Goal: Task Accomplishment & Management: Complete application form

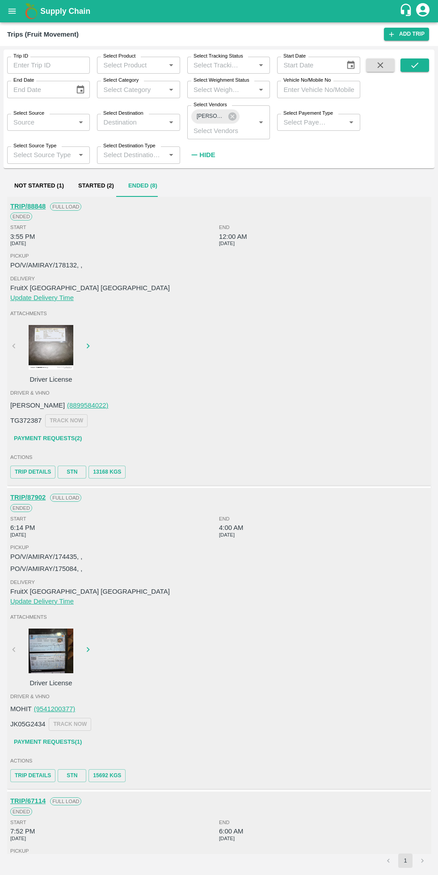
click at [412, 68] on icon "submit" at bounding box center [414, 65] width 10 height 10
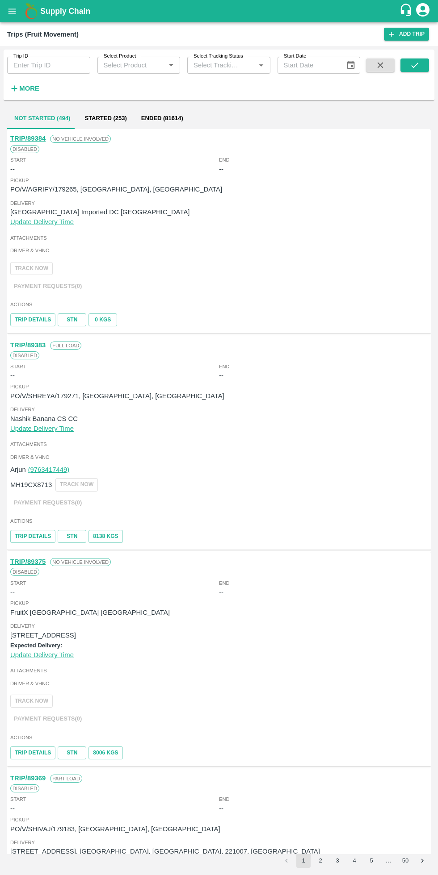
click at [30, 89] on strong "More" at bounding box center [29, 88] width 20 height 7
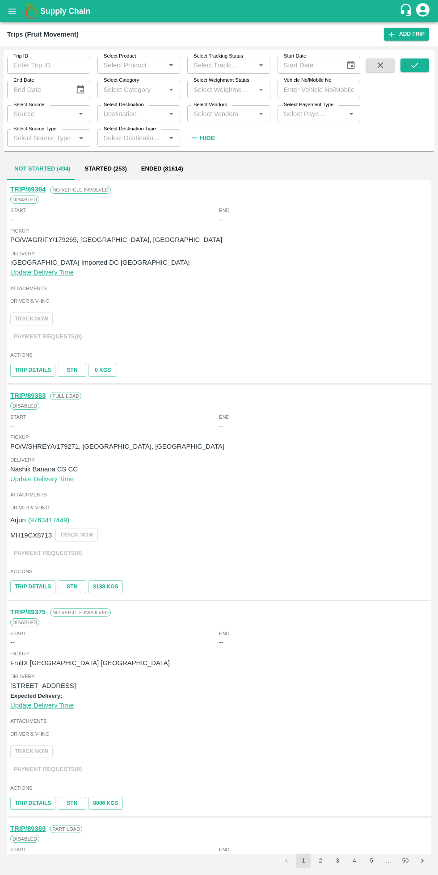
click at [244, 114] on input "Select Vendors" at bounding box center [221, 114] width 63 height 12
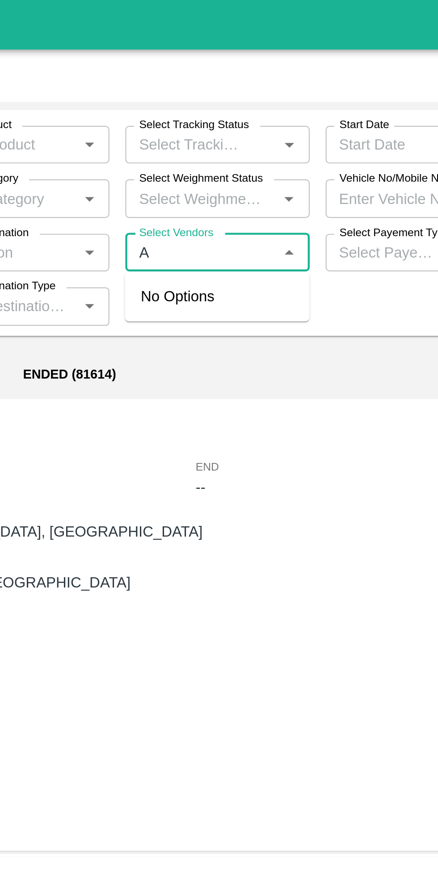
type input "Ak"
type input "eel ay"
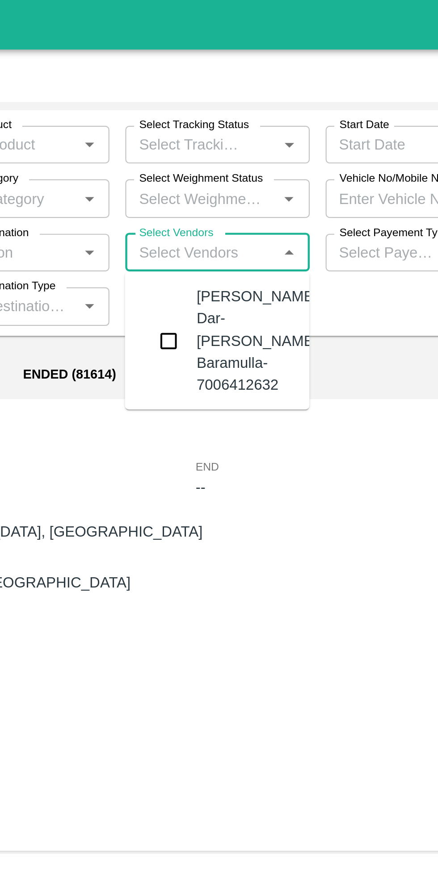
click at [206, 157] on input "checkbox" at bounding box center [207, 154] width 18 height 18
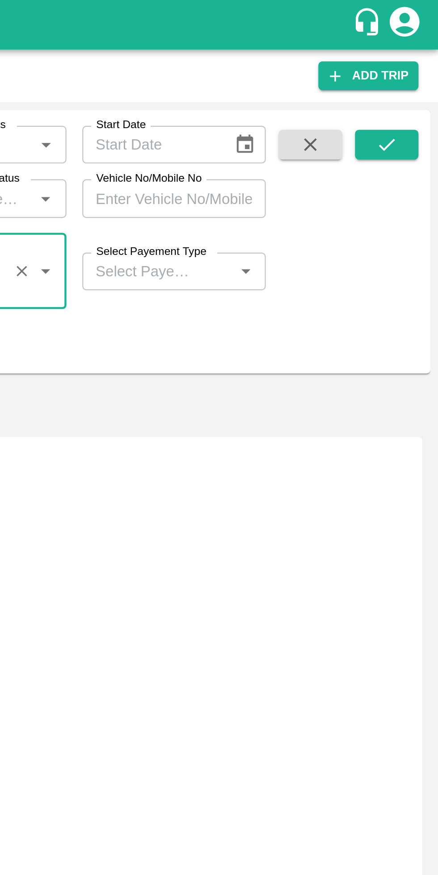
click at [414, 66] on icon "submit" at bounding box center [414, 65] width 7 height 5
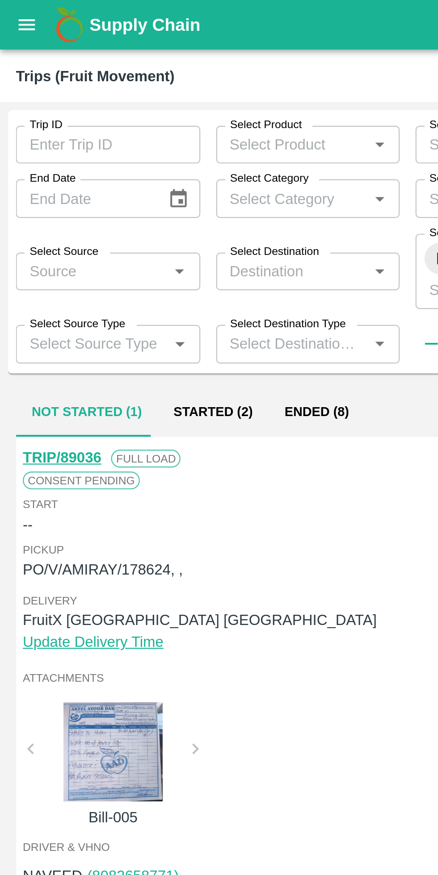
click at [95, 187] on button "Started (2)" at bounding box center [96, 185] width 50 height 21
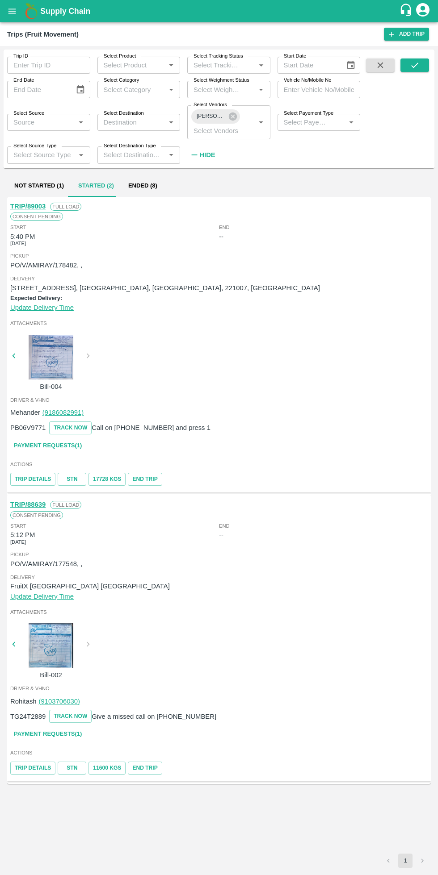
click at [70, 479] on link "STN" at bounding box center [72, 479] width 29 height 13
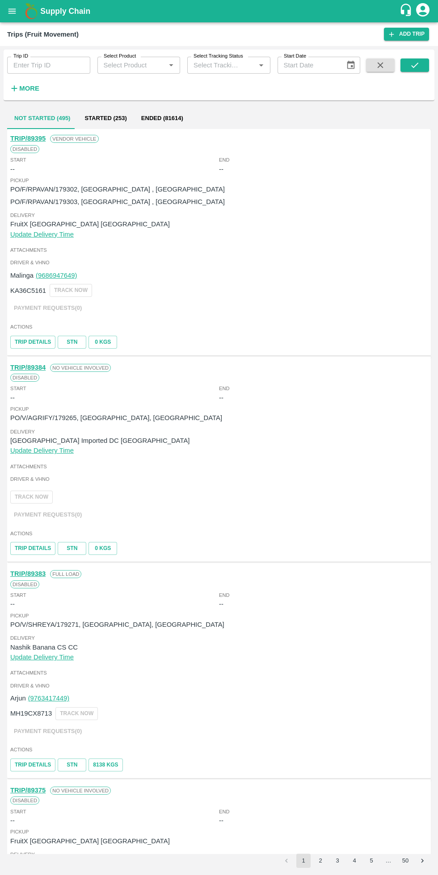
click at [41, 65] on input "Trip ID" at bounding box center [48, 65] width 83 height 17
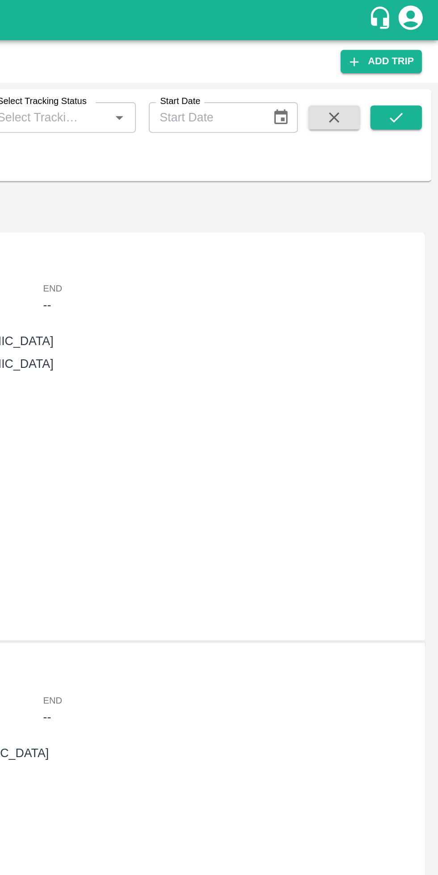
type input "89003"
click at [421, 64] on button "submit" at bounding box center [414, 64] width 29 height 13
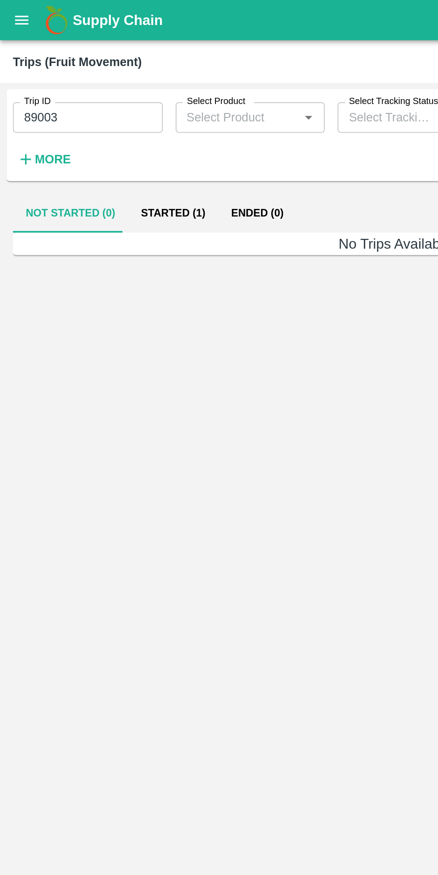
click at [88, 116] on button "Started (1)" at bounding box center [96, 118] width 50 height 21
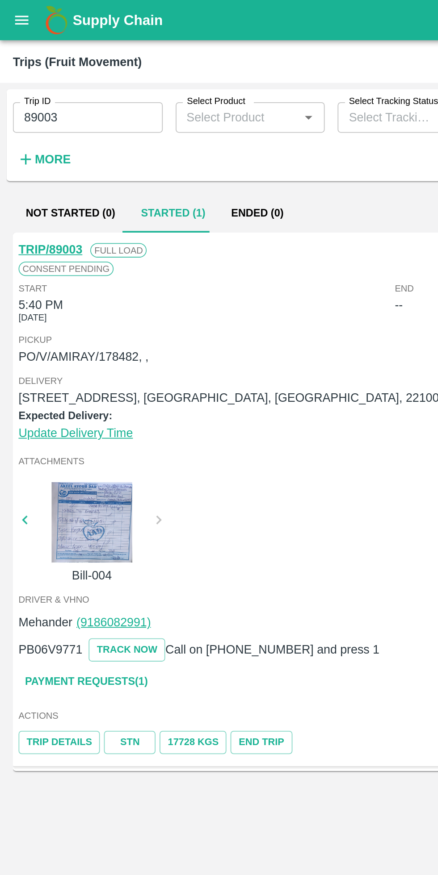
click at [71, 412] on link "STN" at bounding box center [72, 411] width 29 height 13
click at [74, 378] on link "Payment Requests( 1 )" at bounding box center [47, 379] width 75 height 16
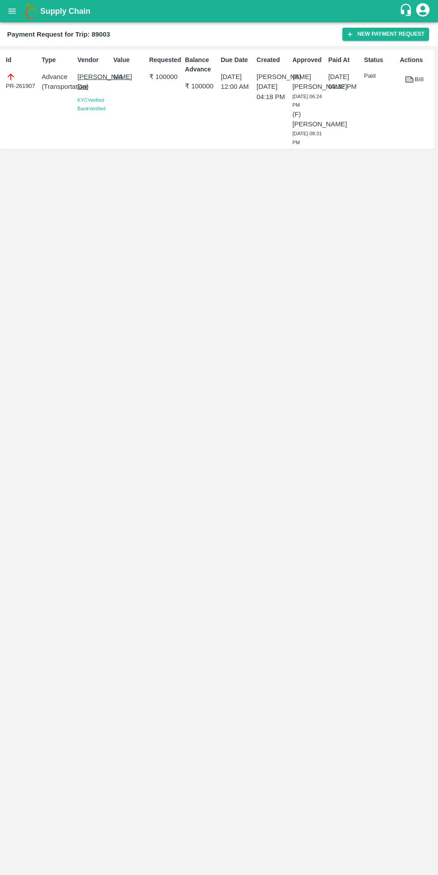
click at [390, 34] on button "New Payment Request" at bounding box center [385, 34] width 87 height 13
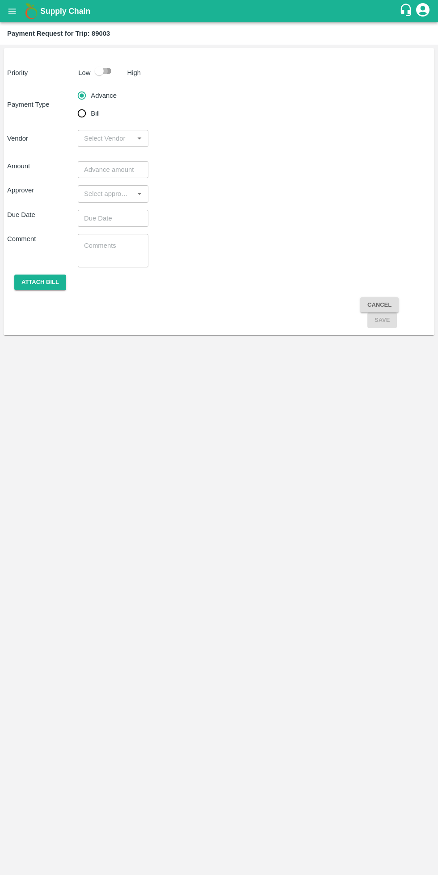
click at [98, 77] on input "checkbox" at bounding box center [99, 71] width 51 height 17
checkbox input "true"
click at [83, 117] on input "Bill" at bounding box center [82, 113] width 18 height 18
radio input "true"
